Goal: Task Accomplishment & Management: Manage account settings

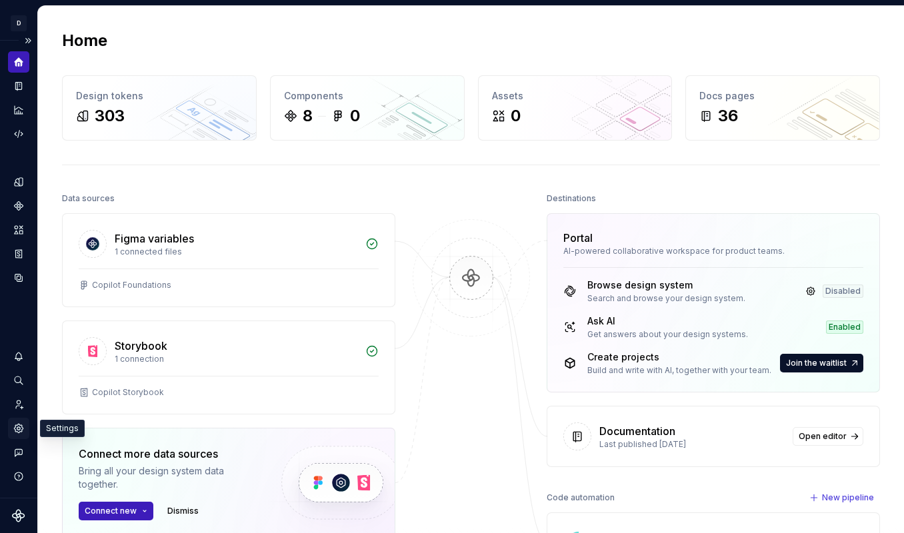
click at [19, 432] on icon "Settings" at bounding box center [18, 428] width 9 height 9
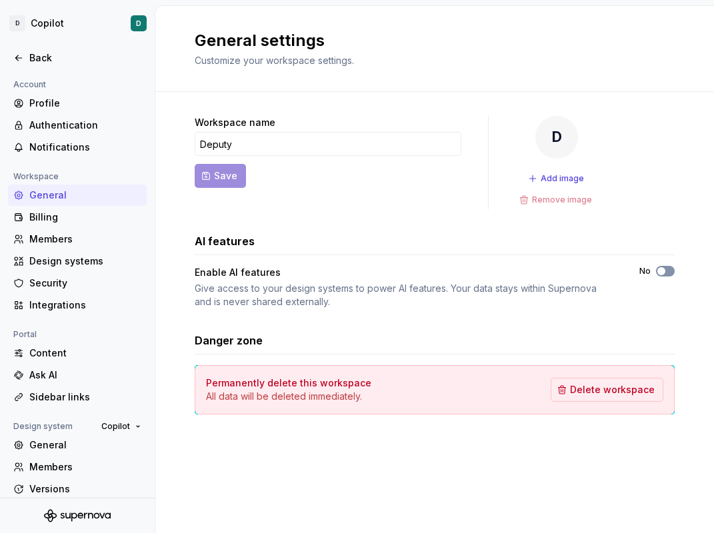
click at [668, 270] on button "No" at bounding box center [665, 271] width 19 height 11
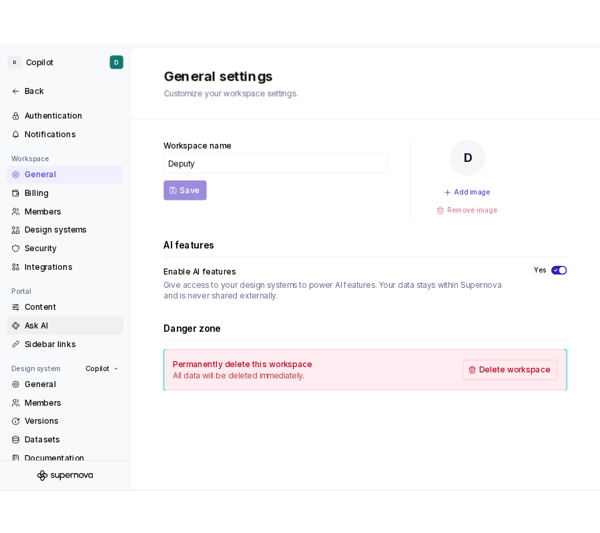
scroll to position [54, 0]
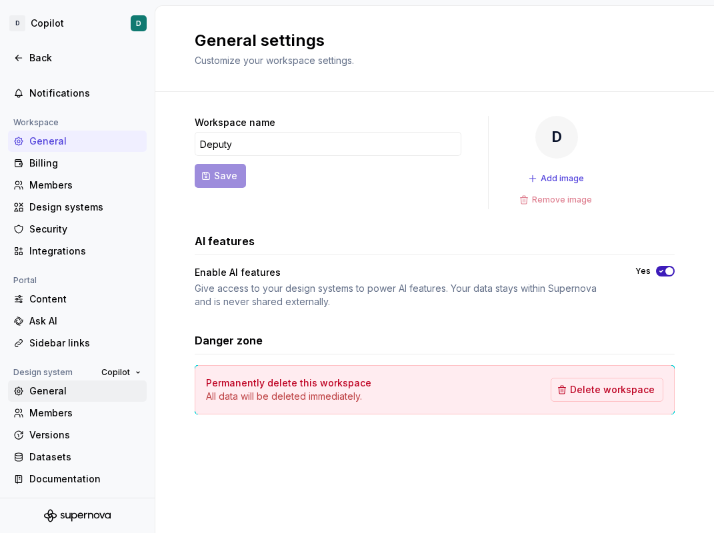
click at [49, 394] on div "General" at bounding box center [85, 391] width 112 height 13
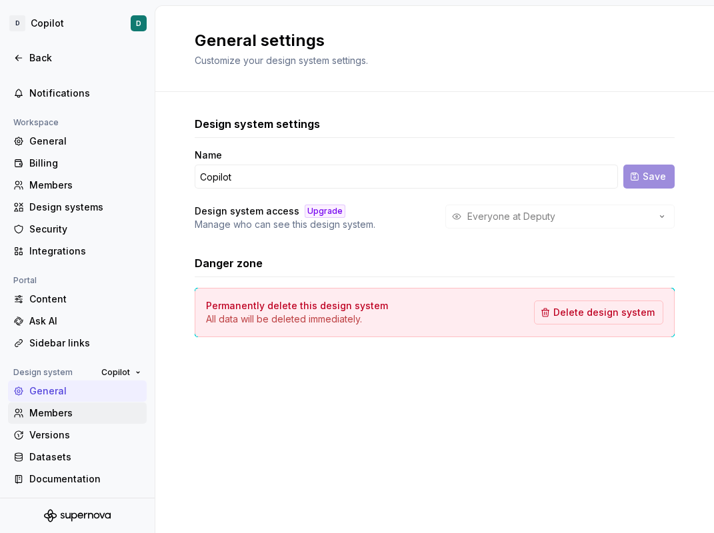
click at [53, 414] on div "Members" at bounding box center [85, 413] width 112 height 13
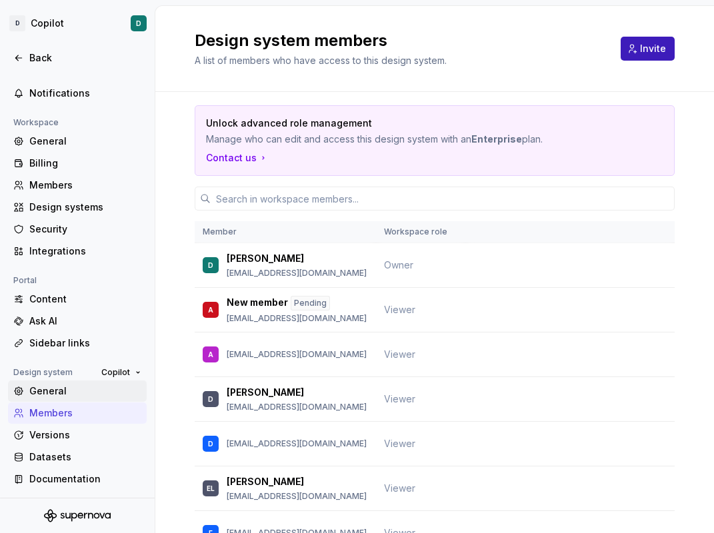
click at [55, 390] on div "General" at bounding box center [85, 391] width 112 height 13
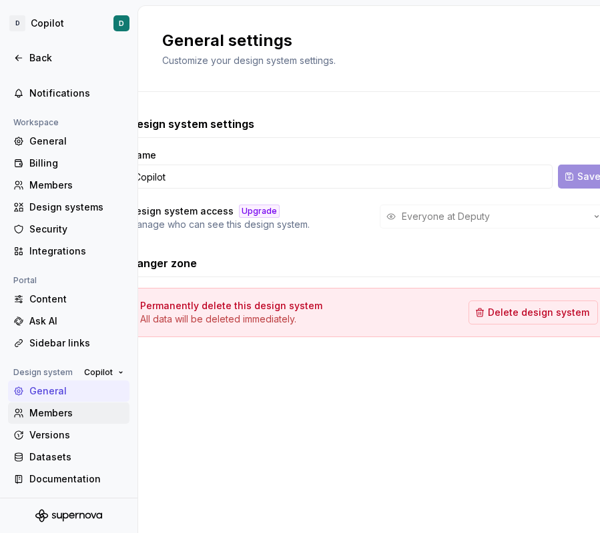
click at [83, 413] on div "Members" at bounding box center [76, 413] width 95 height 13
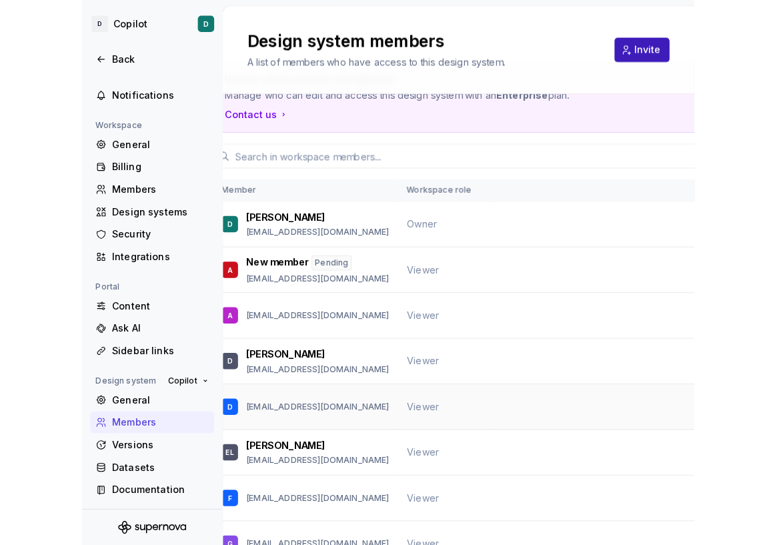
scroll to position [61, 0]
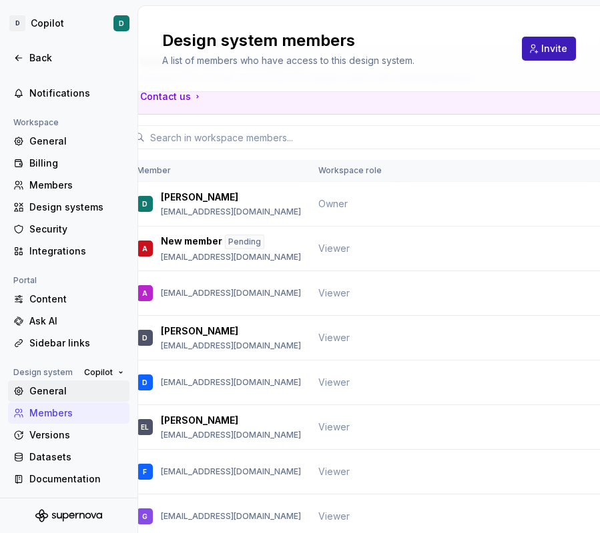
click at [73, 394] on div "General" at bounding box center [76, 391] width 95 height 13
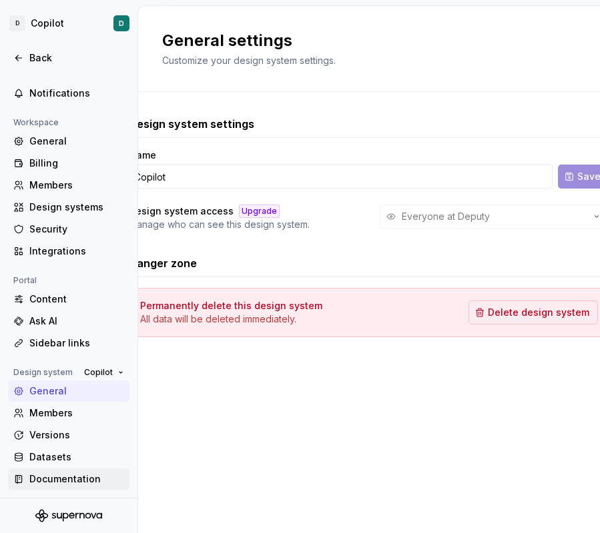
click at [69, 470] on div "Documentation" at bounding box center [76, 479] width 95 height 13
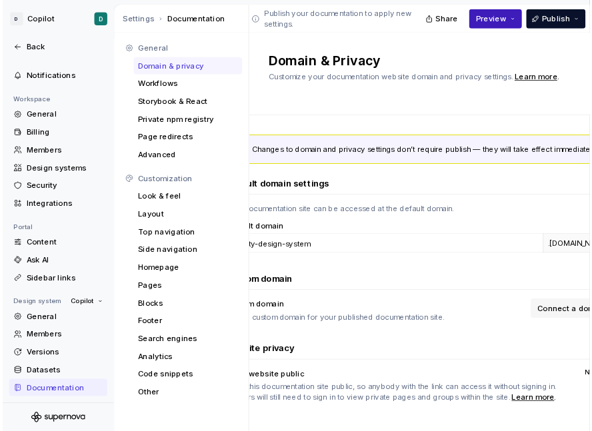
scroll to position [17, 0]
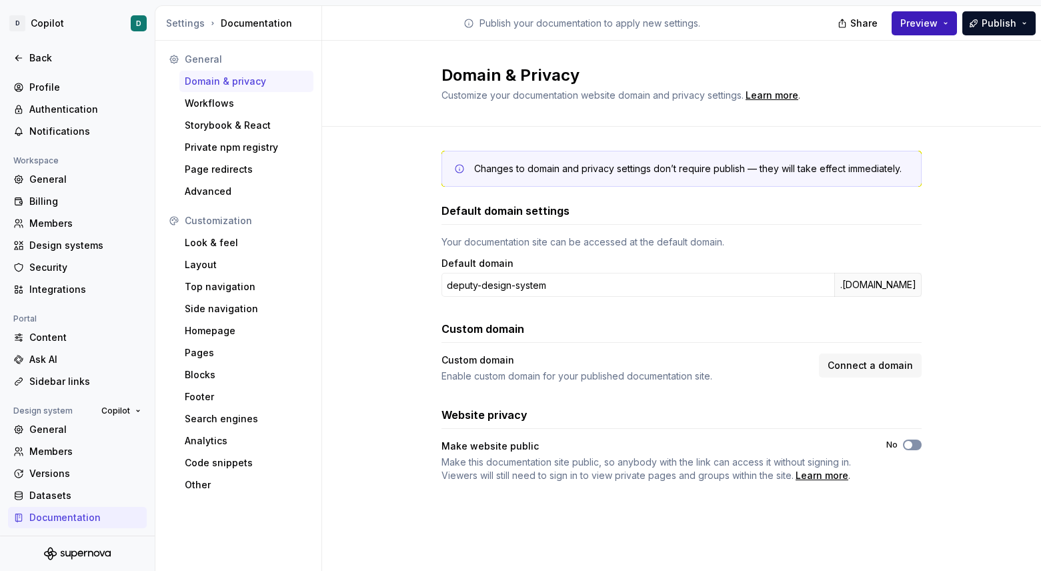
click at [895, 442] on button "No" at bounding box center [912, 444] width 19 height 11
click at [895, 443] on icon "button" at bounding box center [908, 445] width 11 height 8
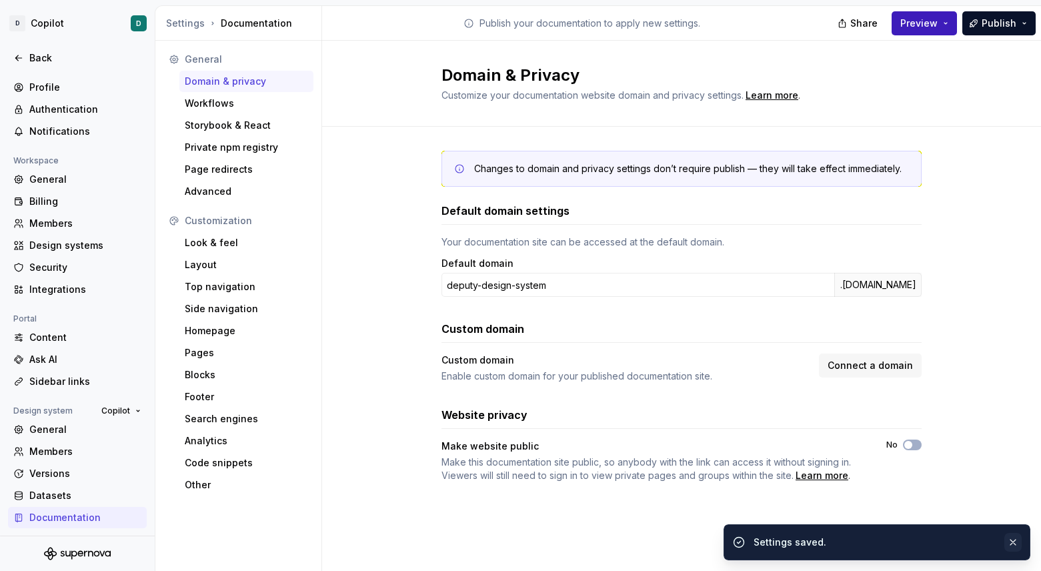
click at [895, 470] on button "button" at bounding box center [1012, 542] width 17 height 19
